Goal: Information Seeking & Learning: Learn about a topic

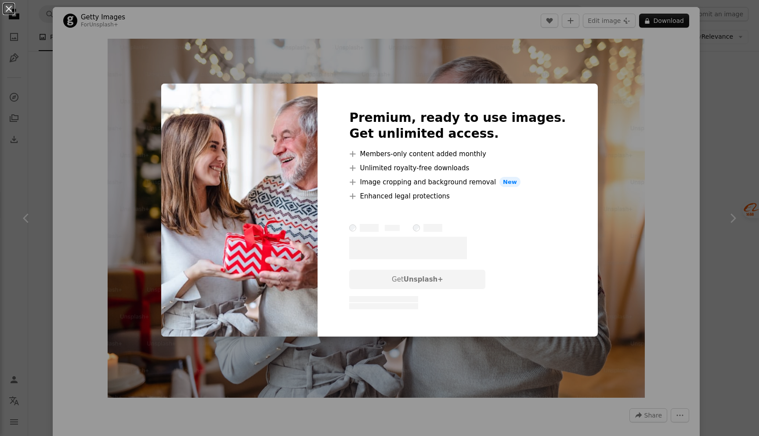
scroll to position [1318, 0]
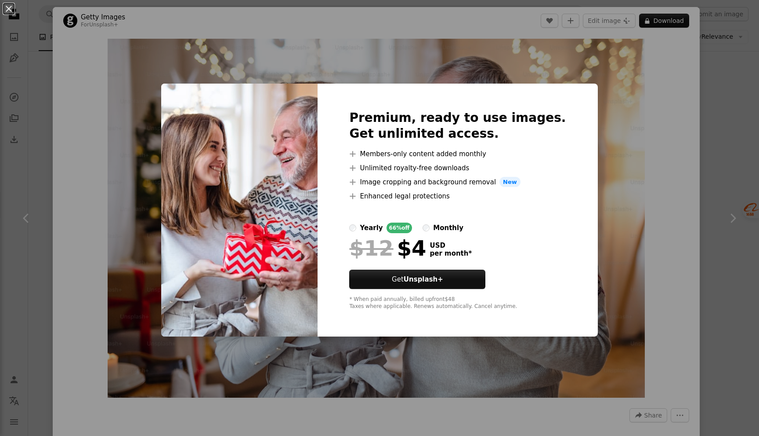
click at [628, 115] on div "An X shape Premium, ready to use images. Get unlimited access. A plus sign Memb…" at bounding box center [379, 218] width 759 height 436
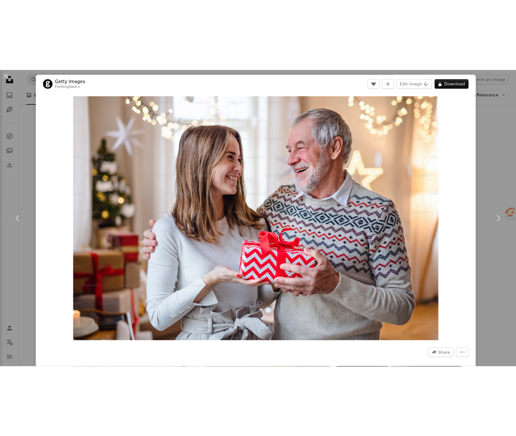
scroll to position [1104, 0]
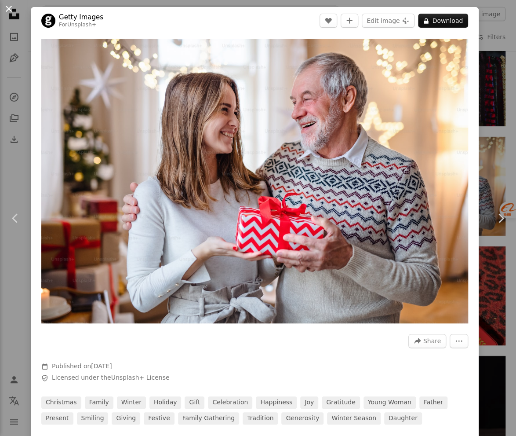
click at [10, 8] on button "An X shape" at bounding box center [9, 9] width 11 height 11
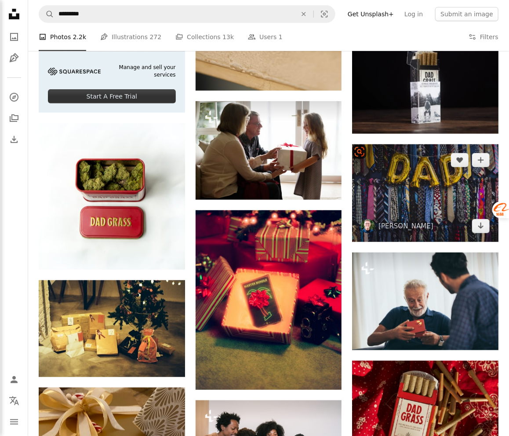
scroll to position [1538, 0]
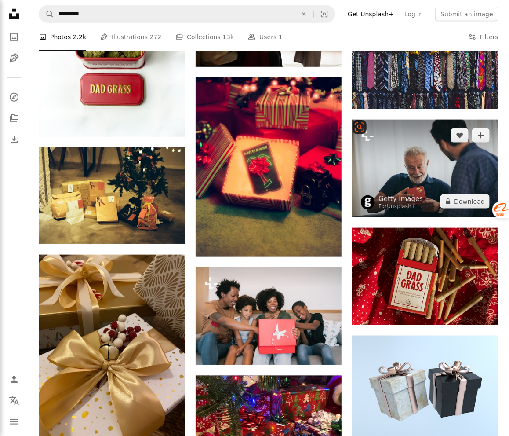
click at [441, 175] on img at bounding box center [425, 169] width 146 height 98
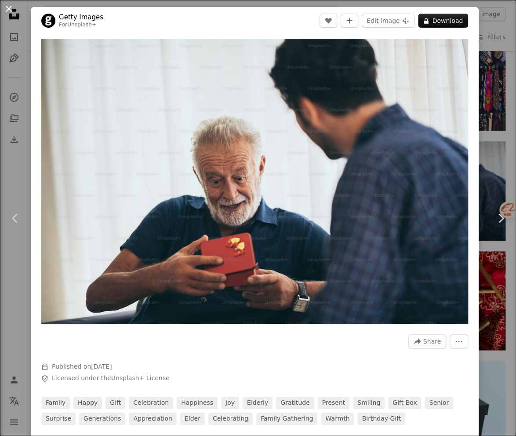
click at [11, 8] on button "An X shape" at bounding box center [9, 9] width 11 height 11
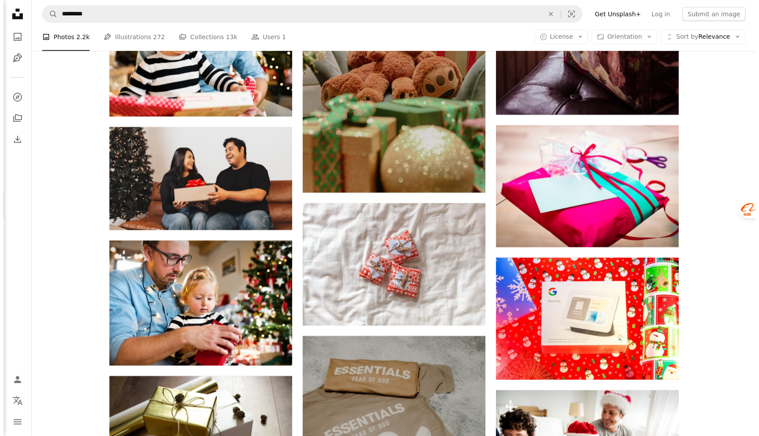
scroll to position [6406, 0]
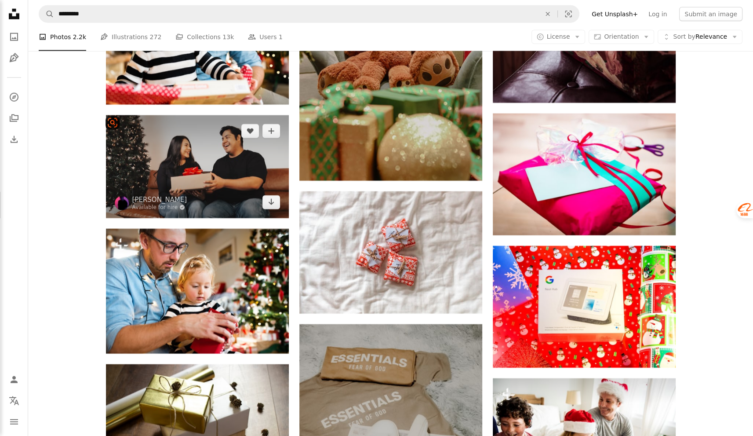
click at [203, 177] on img at bounding box center [197, 166] width 183 height 103
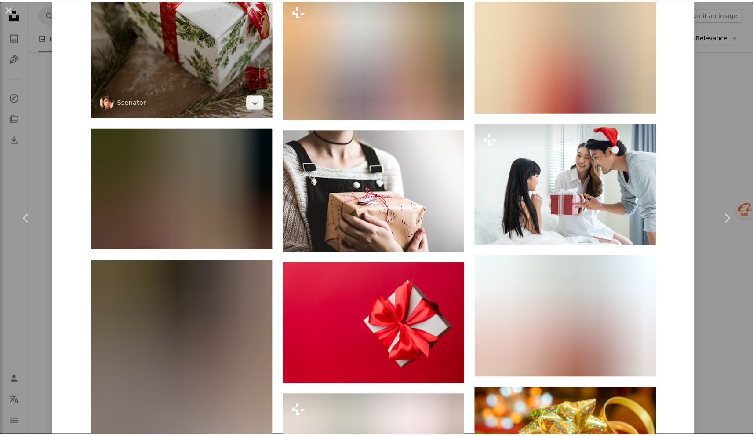
scroll to position [9099, 0]
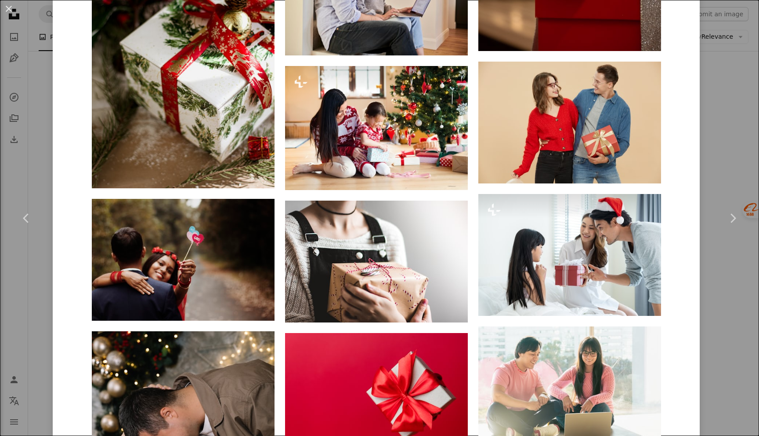
click at [720, 69] on div "An X shape Chevron left Chevron right [PERSON_NAME] Available for hire A checkm…" at bounding box center [379, 218] width 759 height 436
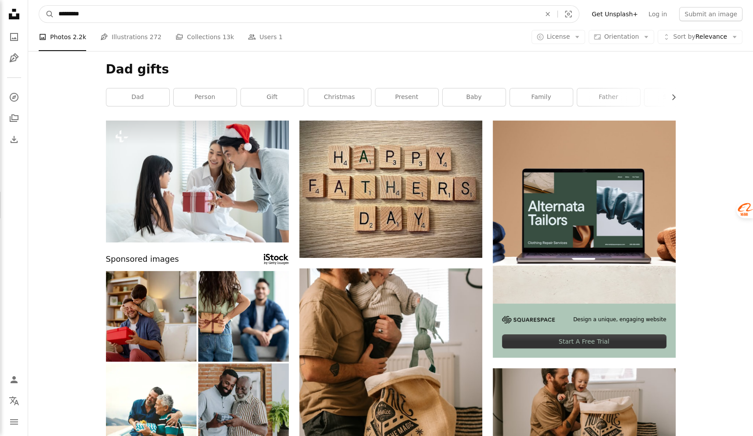
click at [111, 15] on input "*********" at bounding box center [296, 14] width 484 height 17
drag, startPoint x: 123, startPoint y: 11, endPoint x: 55, endPoint y: 13, distance: 67.7
click at [55, 13] on input "*********" at bounding box center [296, 14] width 484 height 17
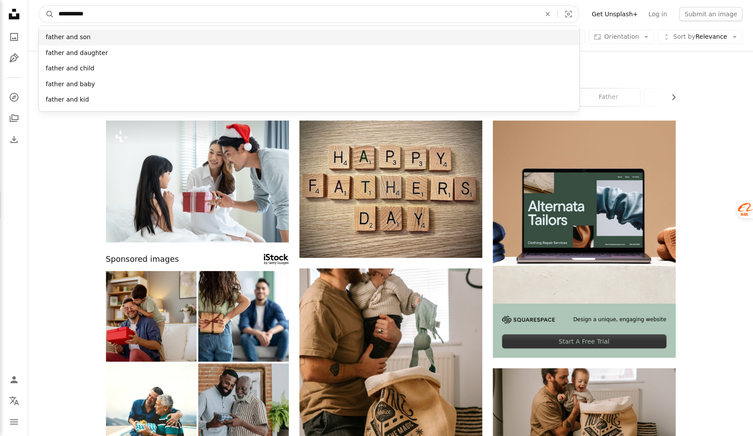
type input "**********"
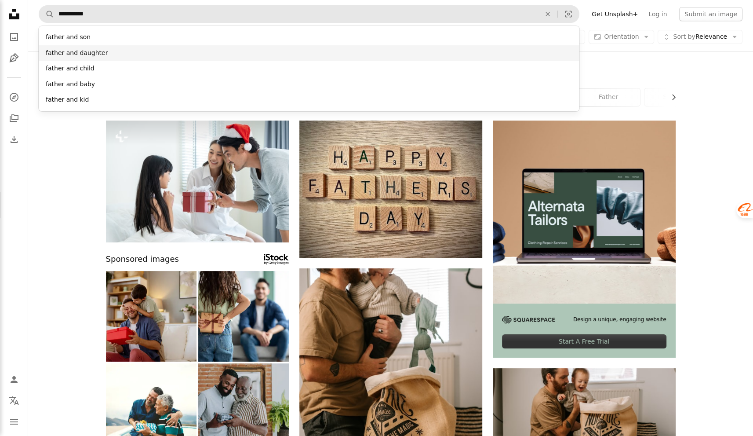
click at [93, 53] on div "father and daughter" at bounding box center [309, 53] width 541 height 16
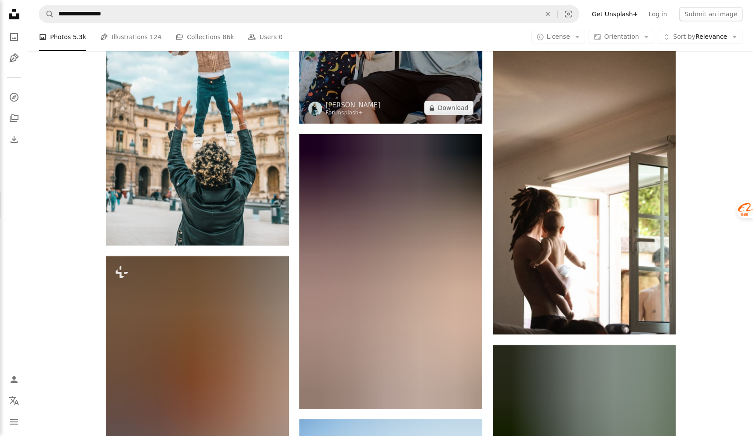
scroll to position [11075, 0]
